Goal: Task Accomplishment & Management: Use online tool/utility

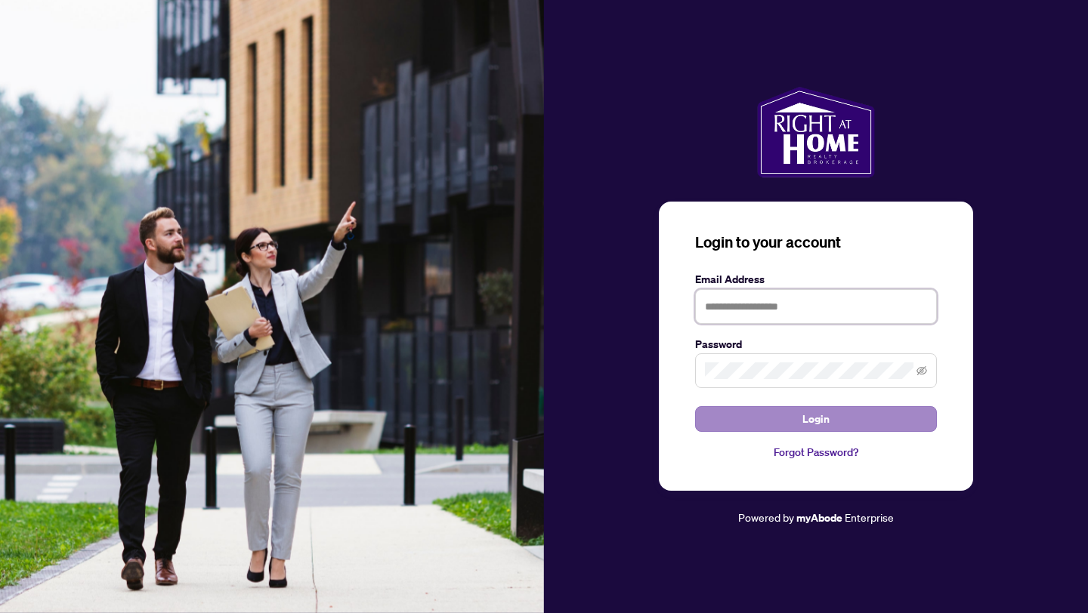
type input "**********"
click at [848, 425] on button "Login" at bounding box center [816, 419] width 242 height 26
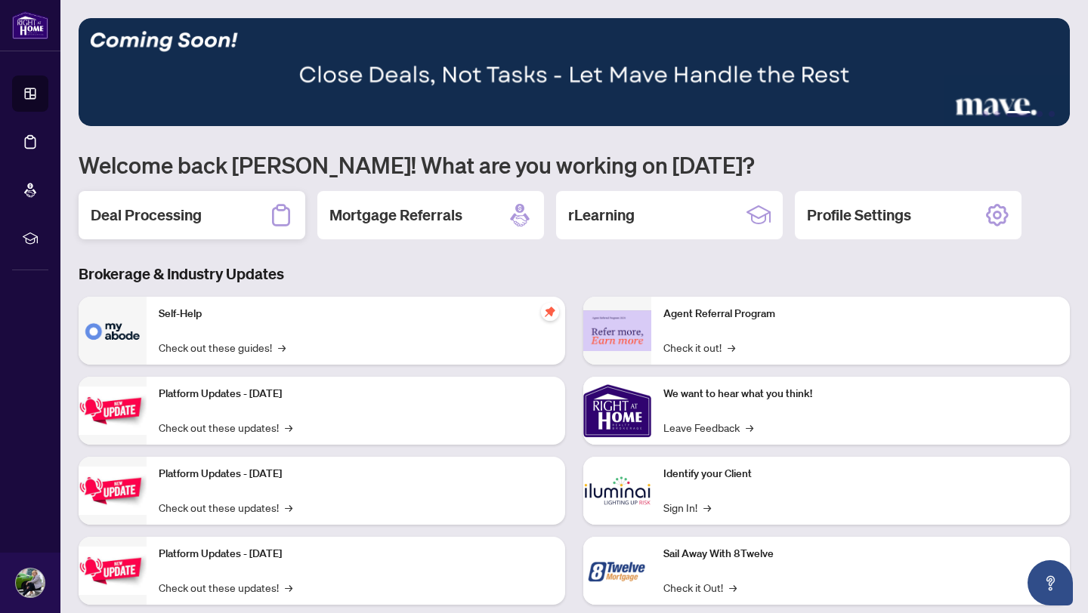
click at [175, 212] on h2 "Deal Processing" at bounding box center [146, 215] width 111 height 21
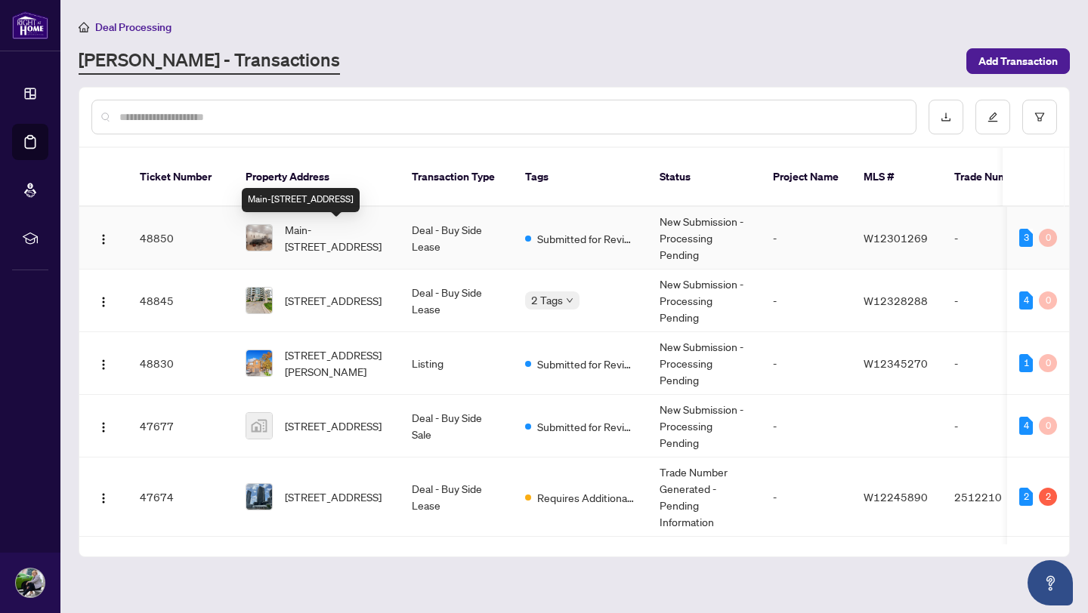
click at [325, 244] on span "Main-[STREET_ADDRESS]" at bounding box center [336, 237] width 103 height 33
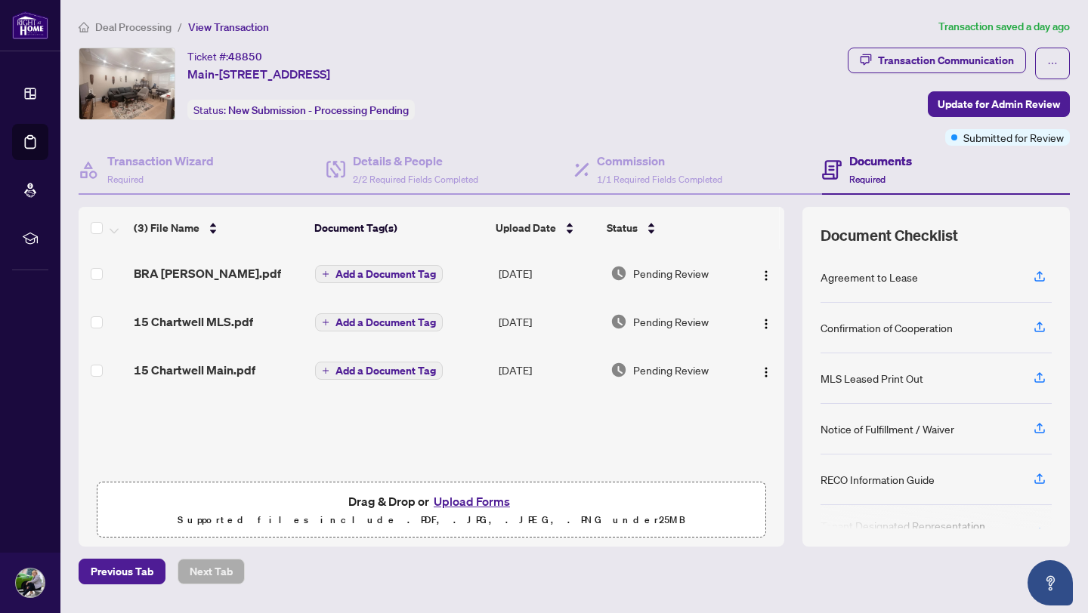
click at [466, 501] on button "Upload Forms" at bounding box center [471, 502] width 85 height 20
click at [472, 505] on button "Upload Forms" at bounding box center [471, 502] width 85 height 20
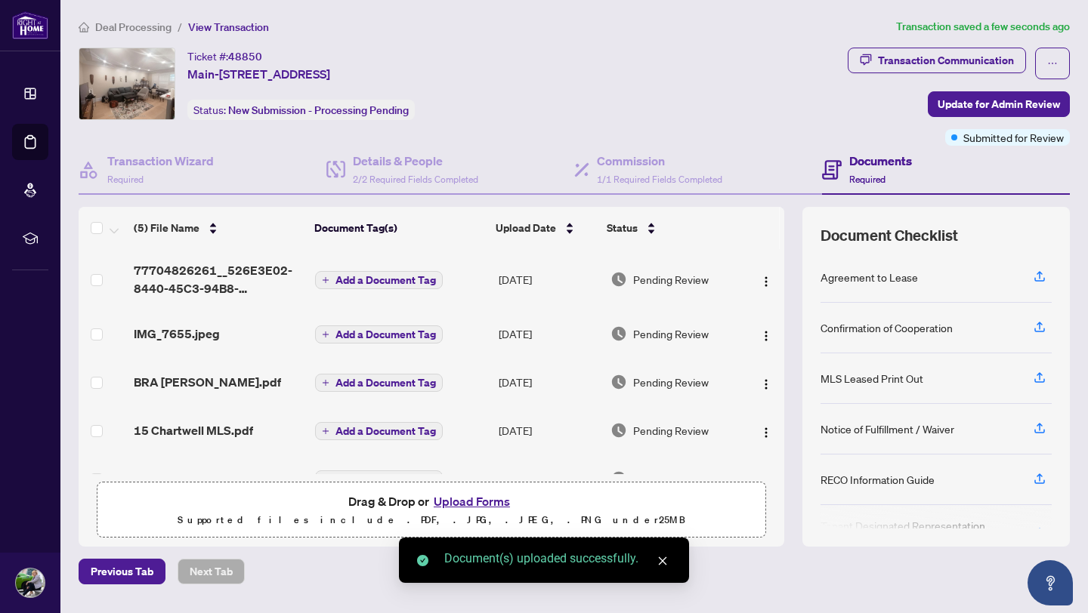
scroll to position [34, 0]
